Goal: Register for event/course

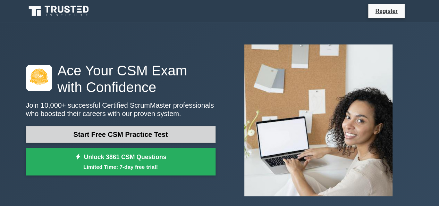
click at [151, 132] on link "Start Free CSM Practice Test" at bounding box center [120, 134] width 189 height 17
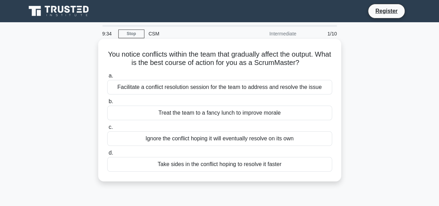
click at [275, 89] on div "Facilitate a conflict resolution session for the team to address and resolve th…" at bounding box center [219, 87] width 225 height 15
click at [107, 78] on input "a. Facilitate a conflict resolution session for the team to address and resolve…" at bounding box center [107, 76] width 0 height 5
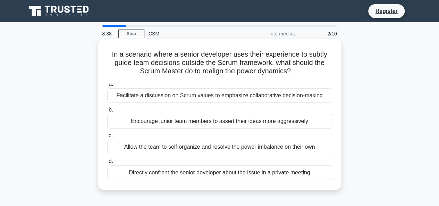
click at [191, 148] on div "Allow the team to self-organize and resolve the power imbalance on their own" at bounding box center [219, 146] width 225 height 15
click at [107, 138] on input "c. Allow the team to self-organize and resolve the power imbalance on their own" at bounding box center [107, 135] width 0 height 5
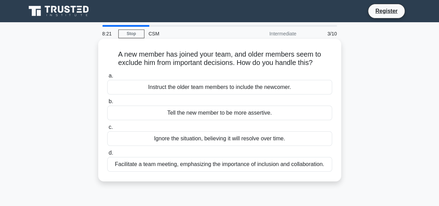
click at [270, 163] on div "Facilitate a team meeting, emphasizing the importance of inclusion and collabor…" at bounding box center [219, 164] width 225 height 15
click at [107, 155] on input "d. Facilitate a team meeting, emphasizing the importance of inclusion and colla…" at bounding box center [107, 153] width 0 height 5
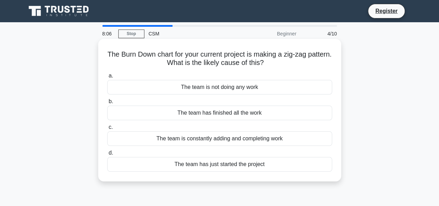
click at [243, 141] on div "The team is constantly adding and completing work" at bounding box center [219, 138] width 225 height 15
click at [107, 129] on input "c. The team is constantly adding and completing work" at bounding box center [107, 127] width 0 height 5
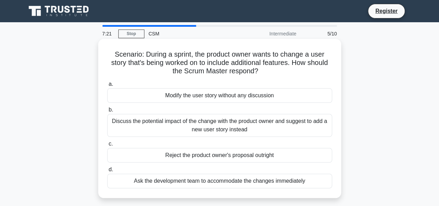
click at [165, 127] on div "Discuss the potential impact of the change with the product owner and suggest t…" at bounding box center [219, 125] width 225 height 23
click at [107, 112] on input "b. Discuss the potential impact of the change with the product owner and sugges…" at bounding box center [107, 110] width 0 height 5
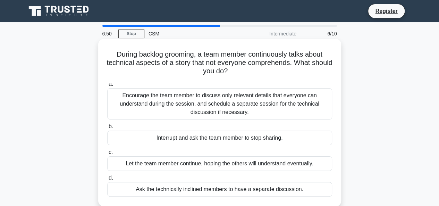
click at [218, 111] on div "Encourage the team member to discuss only relevant details that everyone can un…" at bounding box center [219, 103] width 225 height 31
click at [107, 86] on input "a. Encourage the team member to discuss only relevant details that everyone can…" at bounding box center [107, 84] width 0 height 5
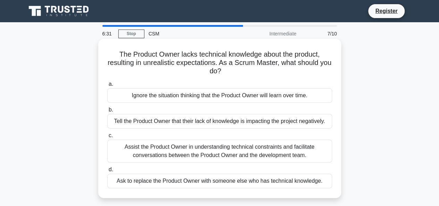
click at [225, 153] on div "Assist the Product Owner in understanding technical constraints and facilitate …" at bounding box center [219, 150] width 225 height 23
click at [107, 138] on input "c. Assist the Product Owner in understanding technical constraints and facilita…" at bounding box center [107, 135] width 0 height 5
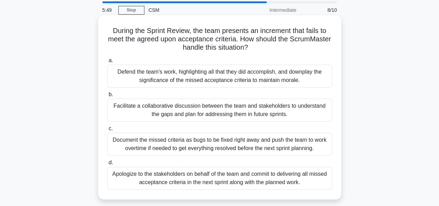
scroll to position [35, 0]
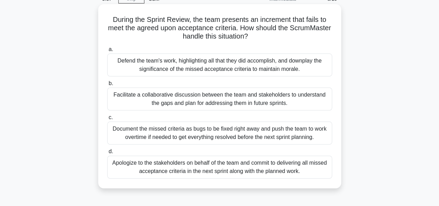
click at [216, 165] on div "Apologize to the stakeholders on behalf of the team and commit to delivering al…" at bounding box center [219, 166] width 225 height 23
click at [107, 154] on input "d. Apologize to the stakeholders on behalf of the team and commit to delivering…" at bounding box center [107, 151] width 0 height 5
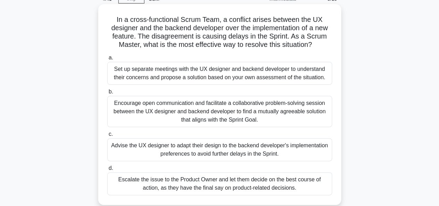
click at [234, 146] on div "Advise the UX designer to adapt their design to the backend developer's impleme…" at bounding box center [219, 149] width 225 height 23
click at [107, 136] on input "c. Advise the UX designer to adapt their design to the backend developer's impl…" at bounding box center [107, 134] width 0 height 5
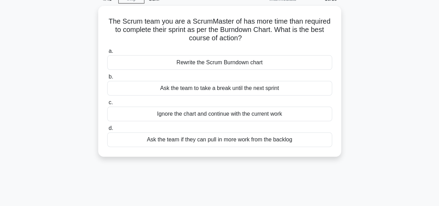
scroll to position [0, 0]
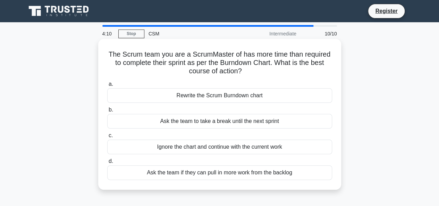
click at [230, 171] on div "Ask the team if they can pull in more work from the backlog" at bounding box center [219, 172] width 225 height 15
click at [107, 163] on input "d. Ask the team if they can pull in more work from the backlog" at bounding box center [107, 161] width 0 height 5
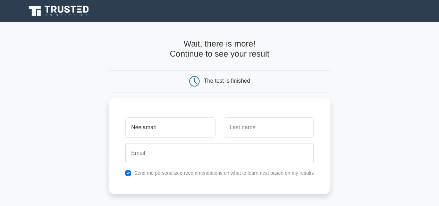
type input "Neelamari"
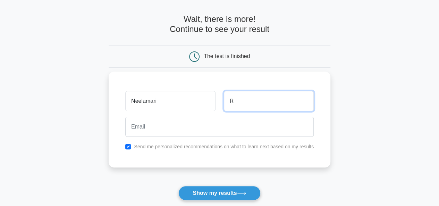
scroll to position [35, 0]
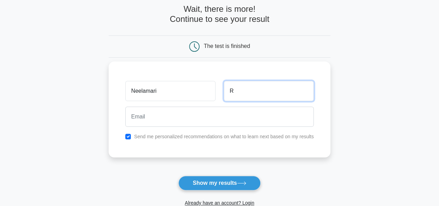
type input "R"
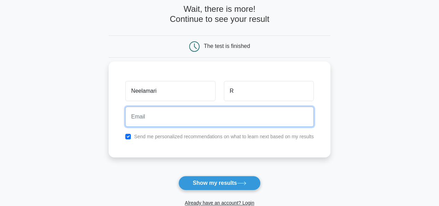
click at [201, 118] on input "email" at bounding box center [219, 116] width 188 height 20
type input "neelamari1511@gmail.com"
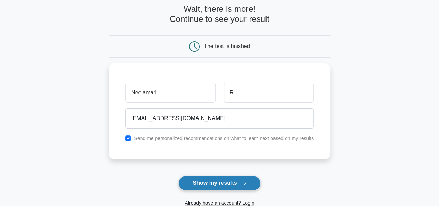
click at [211, 181] on button "Show my results" at bounding box center [219, 182] width 82 height 15
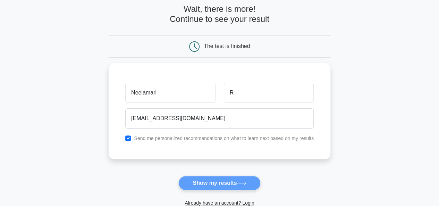
click at [218, 183] on form "Wait, there is more! Continue to see your result The test is finished Neelamari…" at bounding box center [220, 112] width 222 height 216
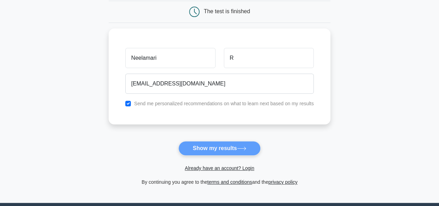
click at [201, 147] on form "Wait, there is more! Continue to see your result The test is finished Neelamari…" at bounding box center [220, 77] width 222 height 216
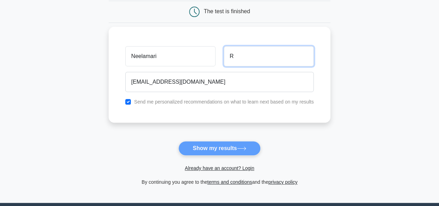
click at [235, 54] on input "R" at bounding box center [269, 56] width 90 height 20
type input "Ramar"
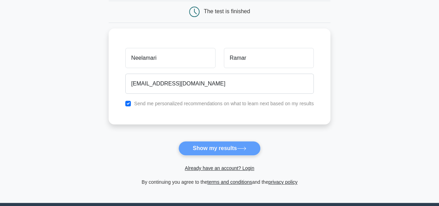
click at [222, 150] on form "Wait, there is more! Continue to see your result The test is finished Neelamari" at bounding box center [220, 77] width 222 height 216
click at [209, 147] on form "Wait, there is more! Continue to see your result The test is finished Neelamari" at bounding box center [220, 77] width 222 height 216
click at [128, 101] on input "checkbox" at bounding box center [128, 102] width 6 height 6
click at [130, 102] on input "checkbox" at bounding box center [128, 102] width 6 height 6
checkbox input "true"
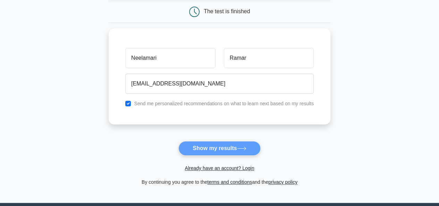
click at [219, 146] on form "Wait, there is more! Continue to see your result The test is finished Neelamari" at bounding box center [220, 77] width 222 height 216
click at [212, 147] on form "Wait, there is more! Continue to see your result The test is finished Neelamari" at bounding box center [220, 77] width 222 height 216
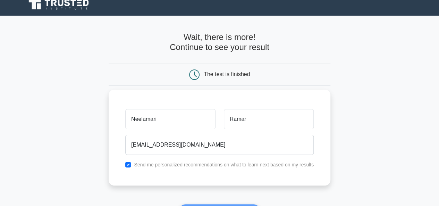
scroll to position [0, 0]
